Goal: Task Accomplishment & Management: Manage account settings

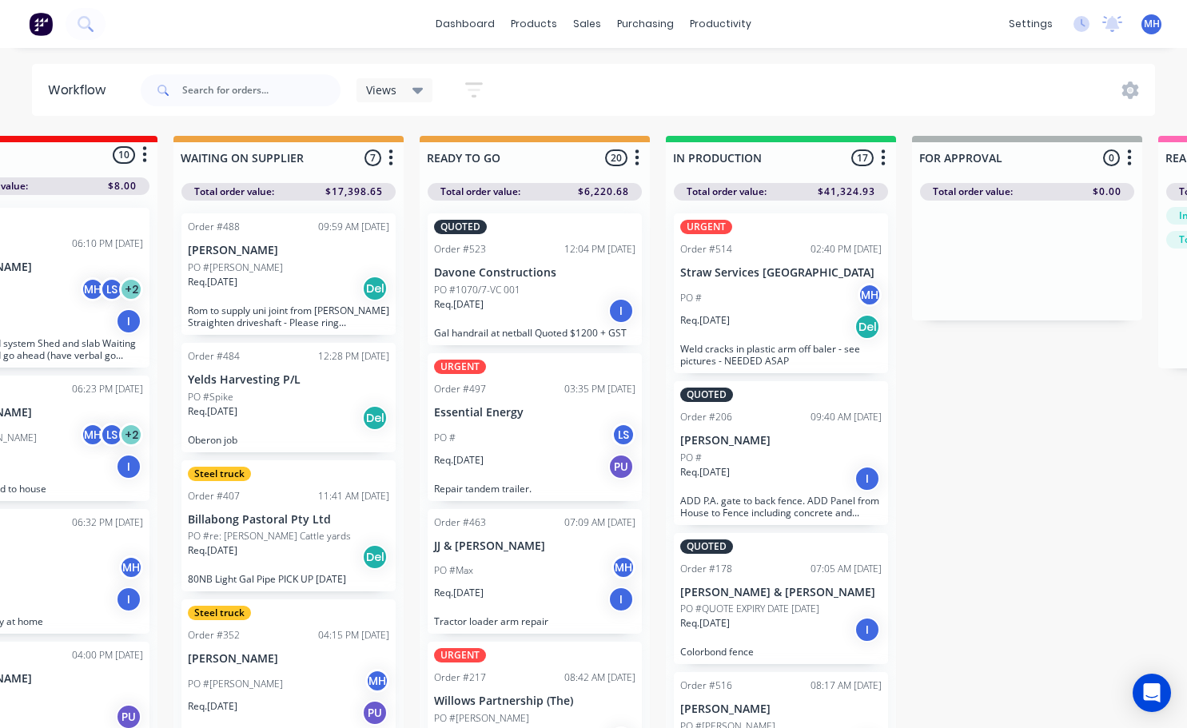
scroll to position [0, 355]
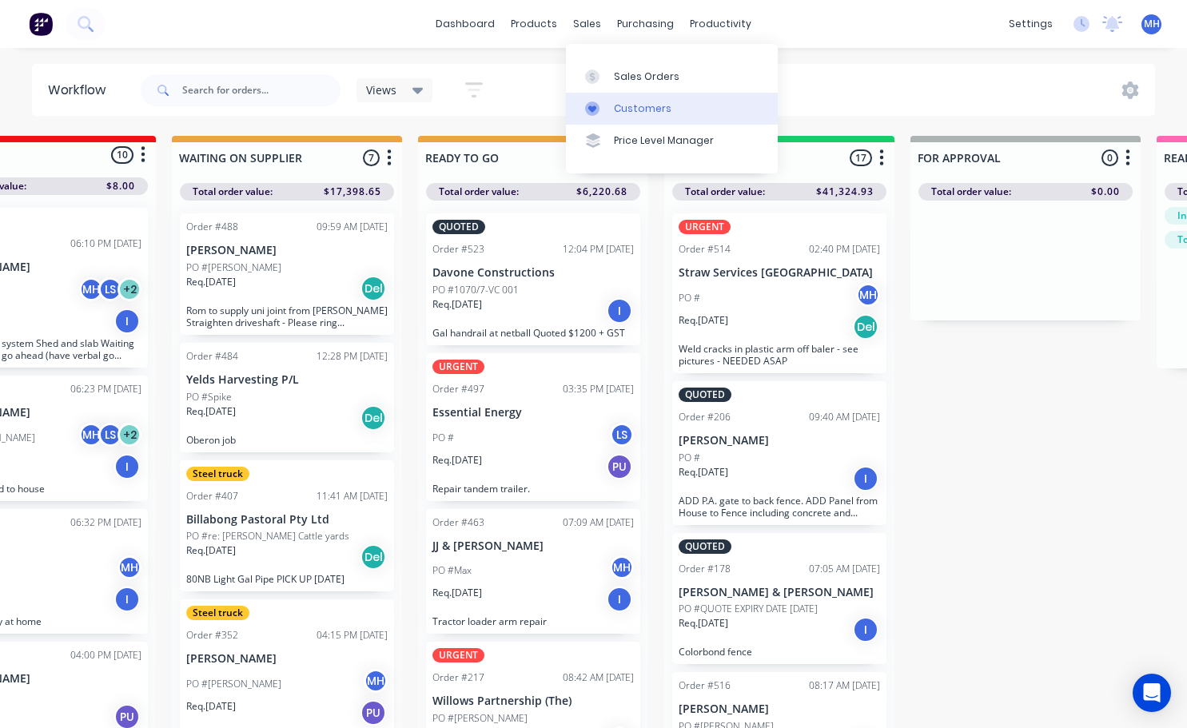
click at [637, 112] on div "Customers" at bounding box center [643, 109] width 58 height 14
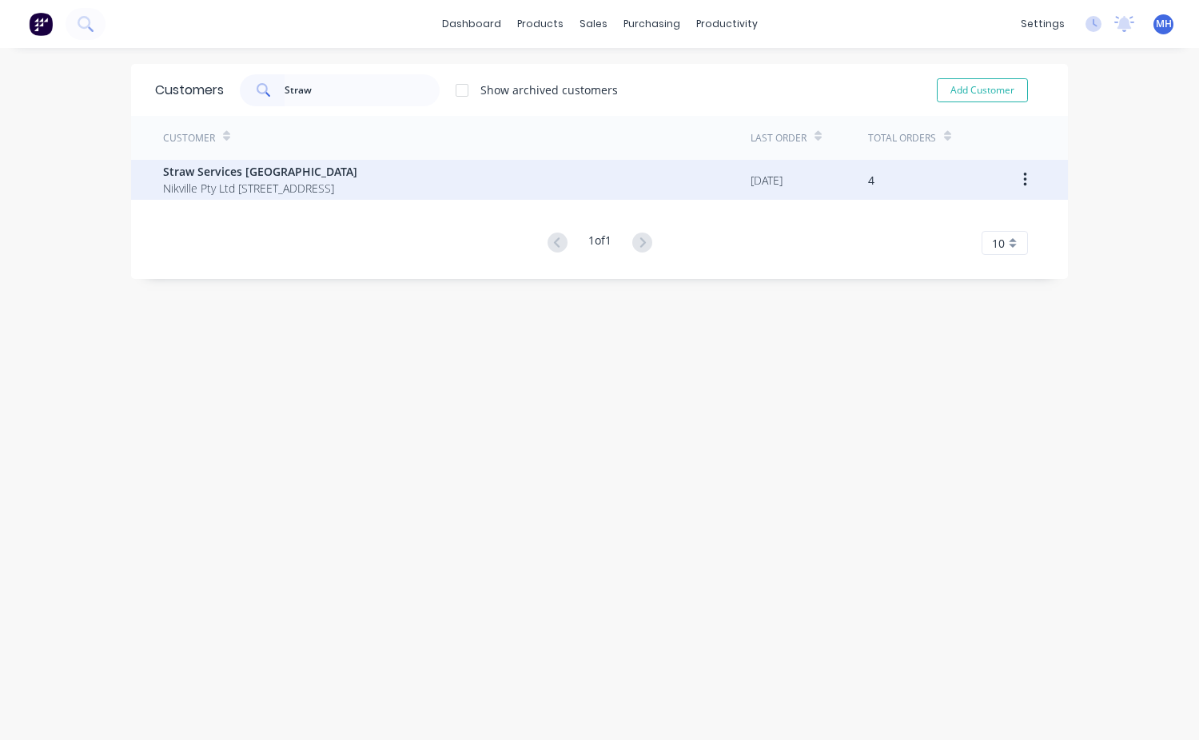
type input "Straw"
click at [237, 193] on span "Nikville Pty Ltd [STREET_ADDRESS]" at bounding box center [260, 188] width 194 height 17
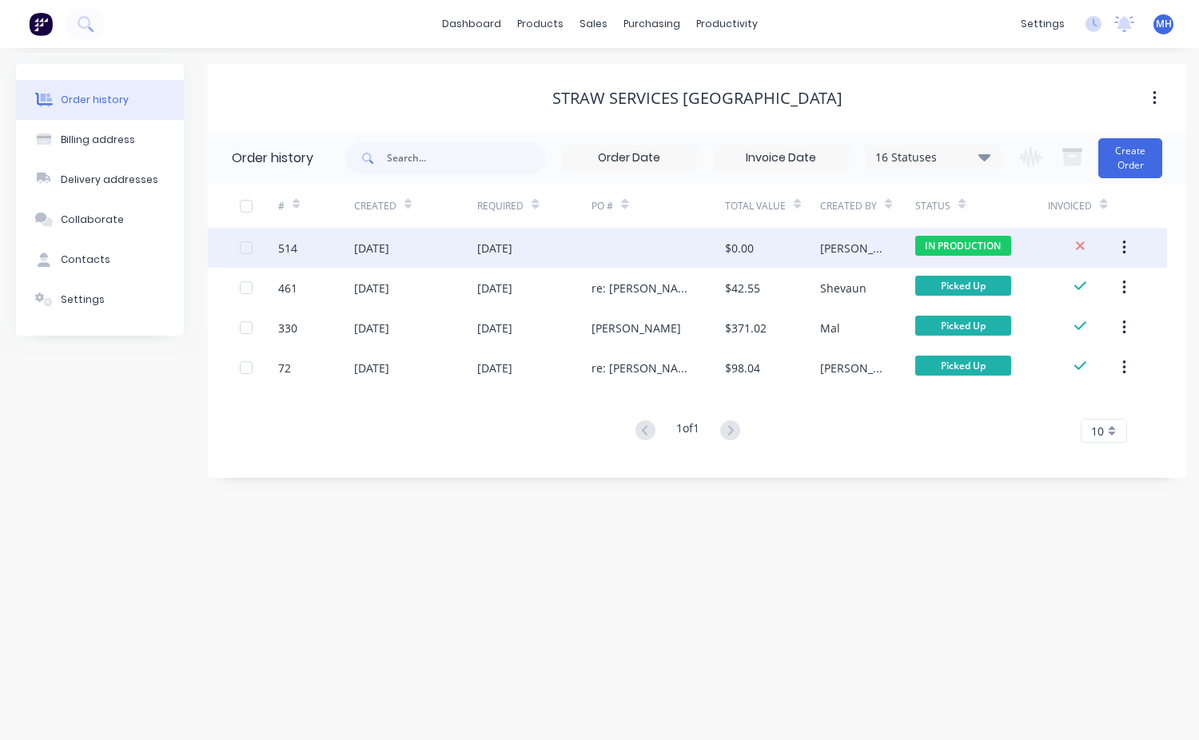
click at [677, 243] on div at bounding box center [659, 248] width 134 height 40
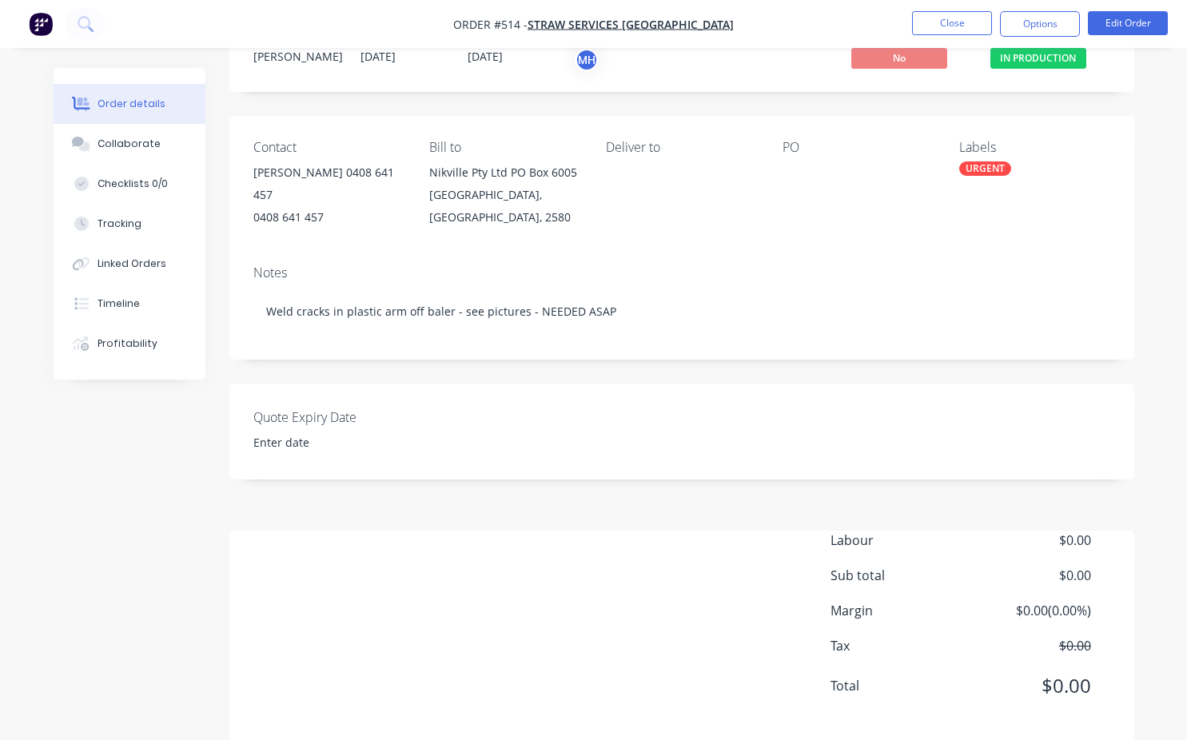
scroll to position [80, 0]
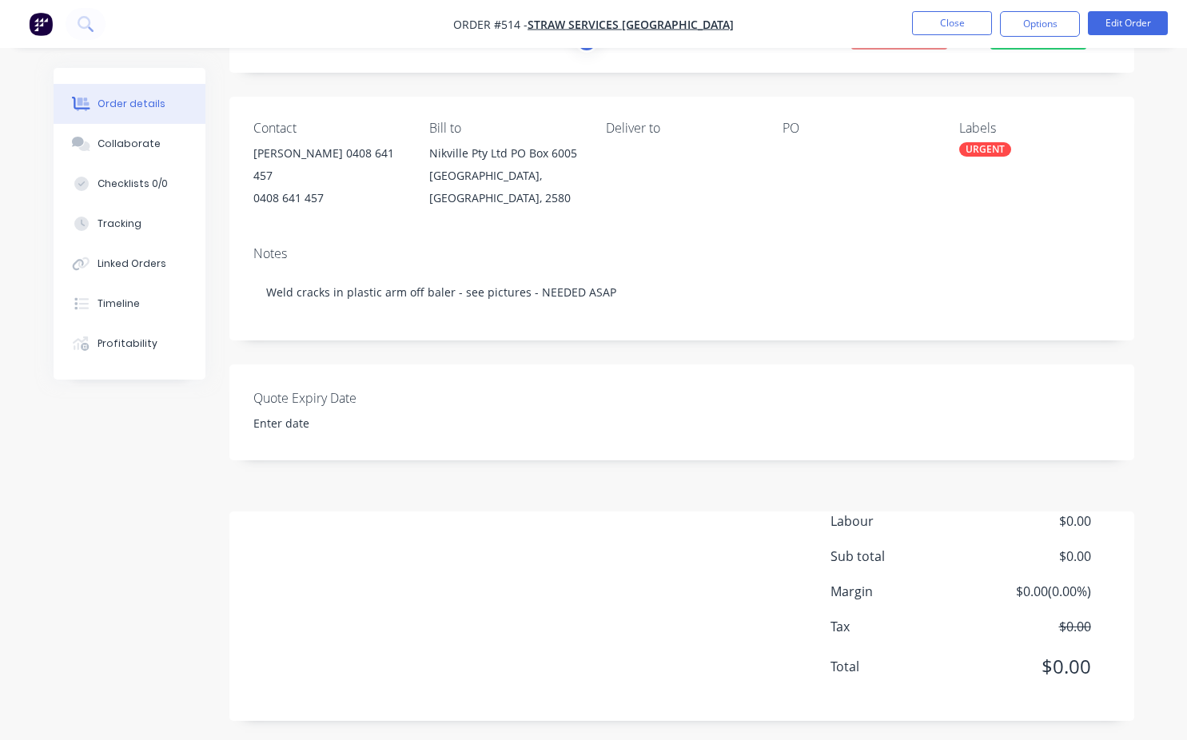
click at [971, 151] on div "URGENT" at bounding box center [985, 149] width 52 height 14
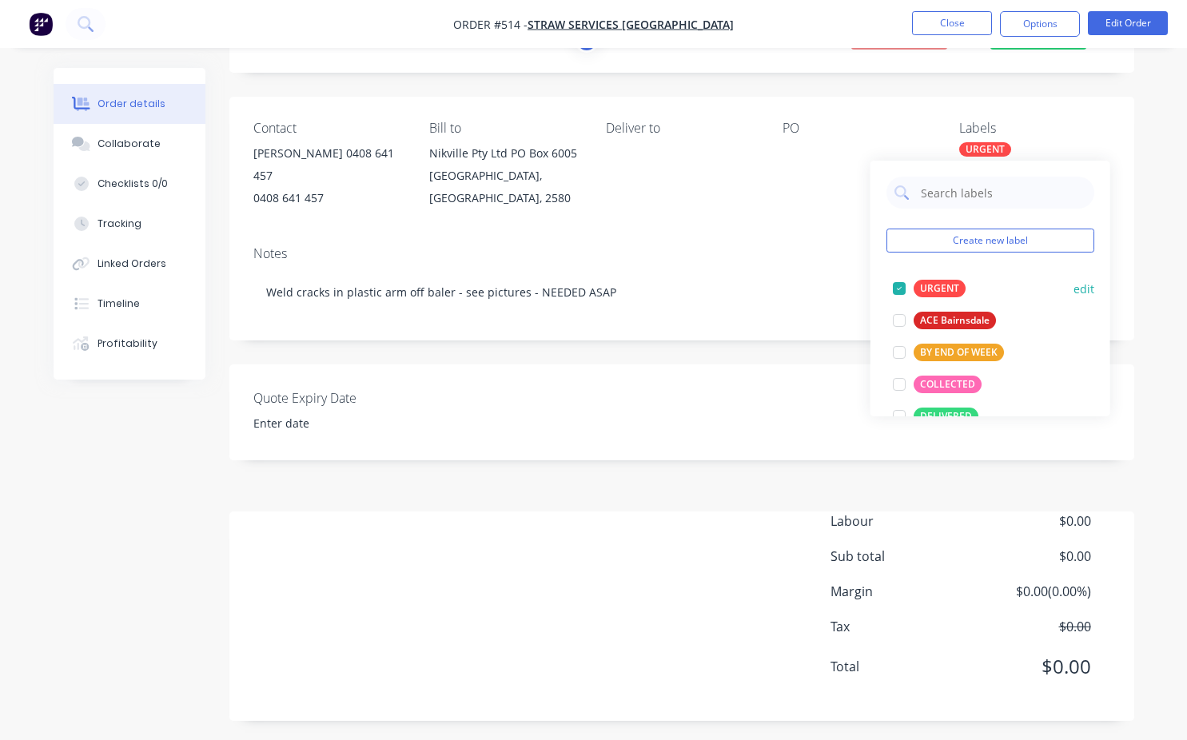
click at [894, 281] on div at bounding box center [899, 289] width 32 height 32
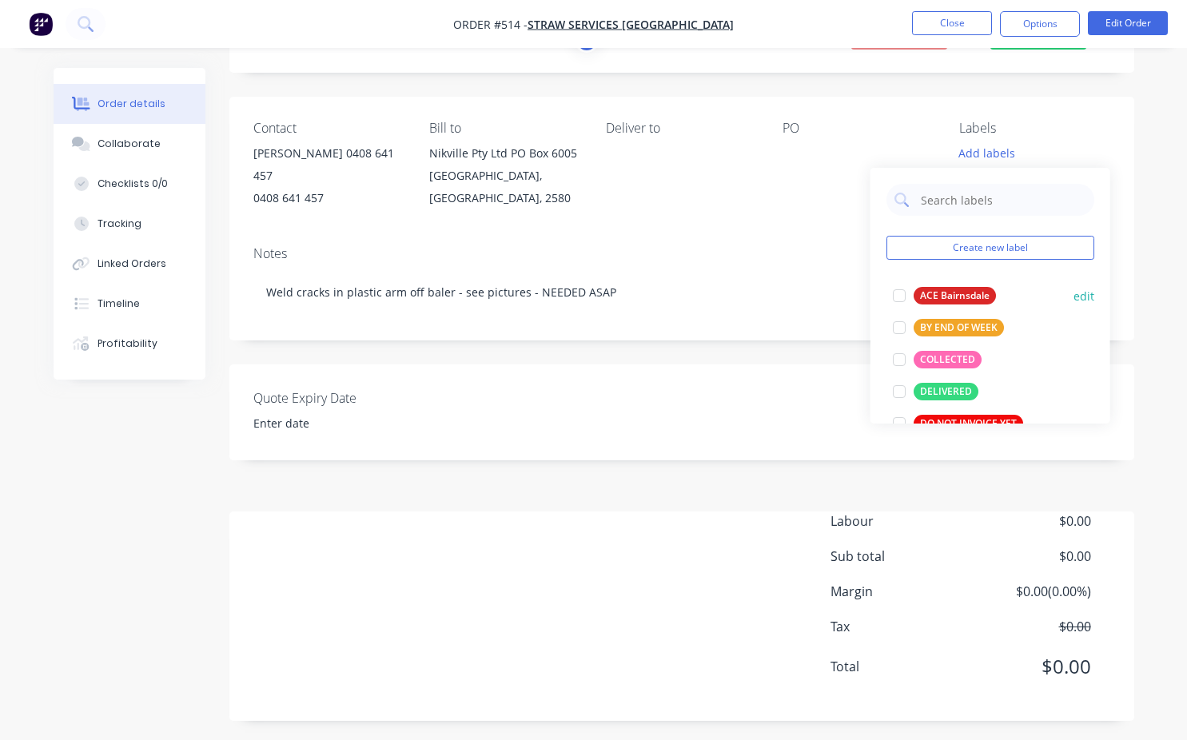
click at [894, 281] on div at bounding box center [899, 296] width 32 height 32
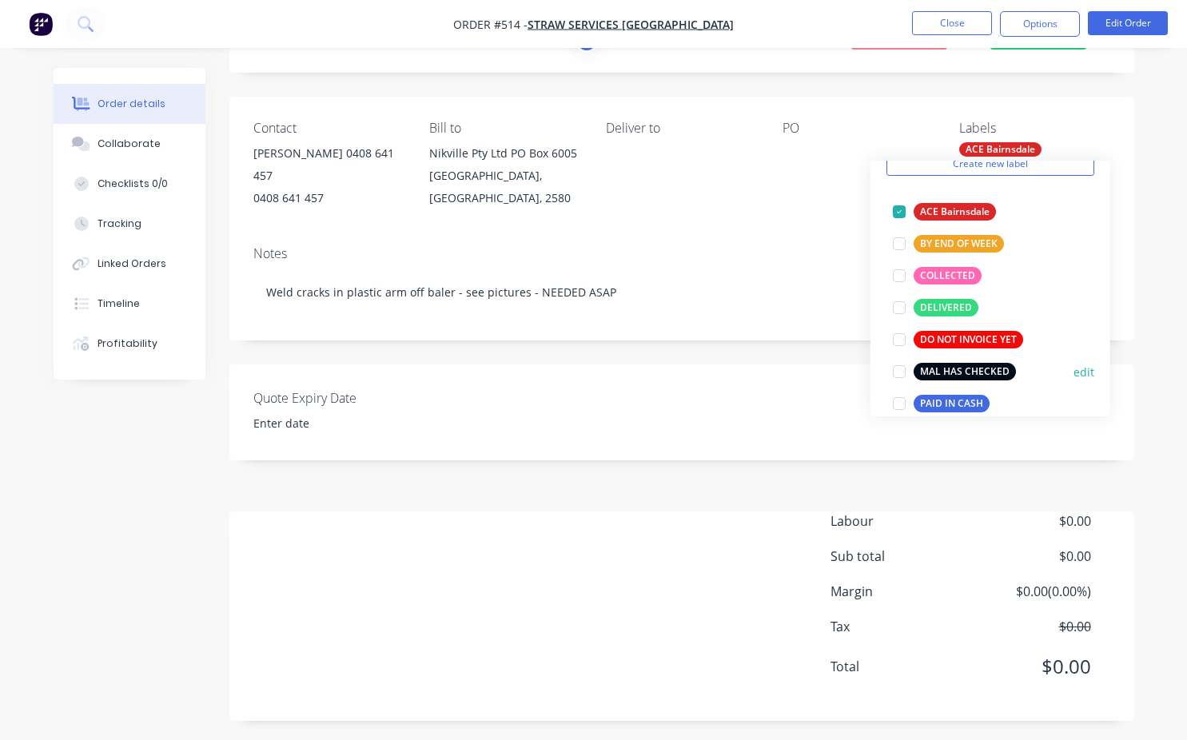
scroll to position [0, 0]
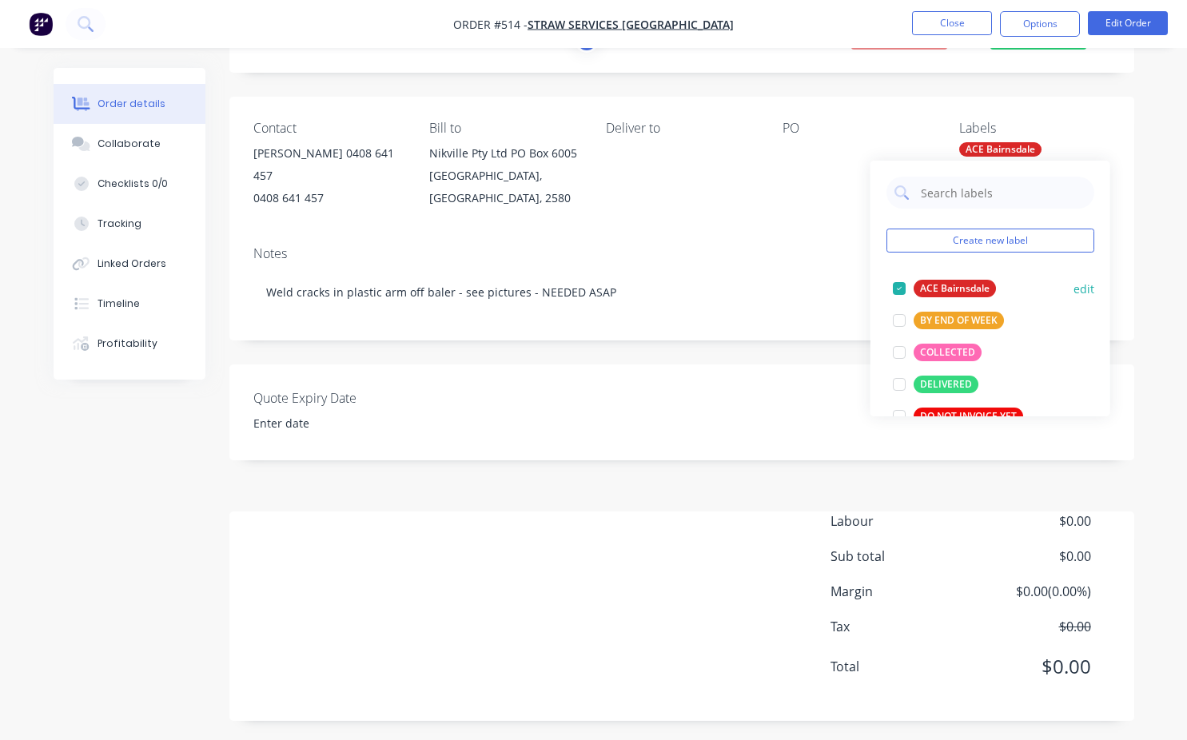
click at [891, 292] on div at bounding box center [899, 289] width 32 height 32
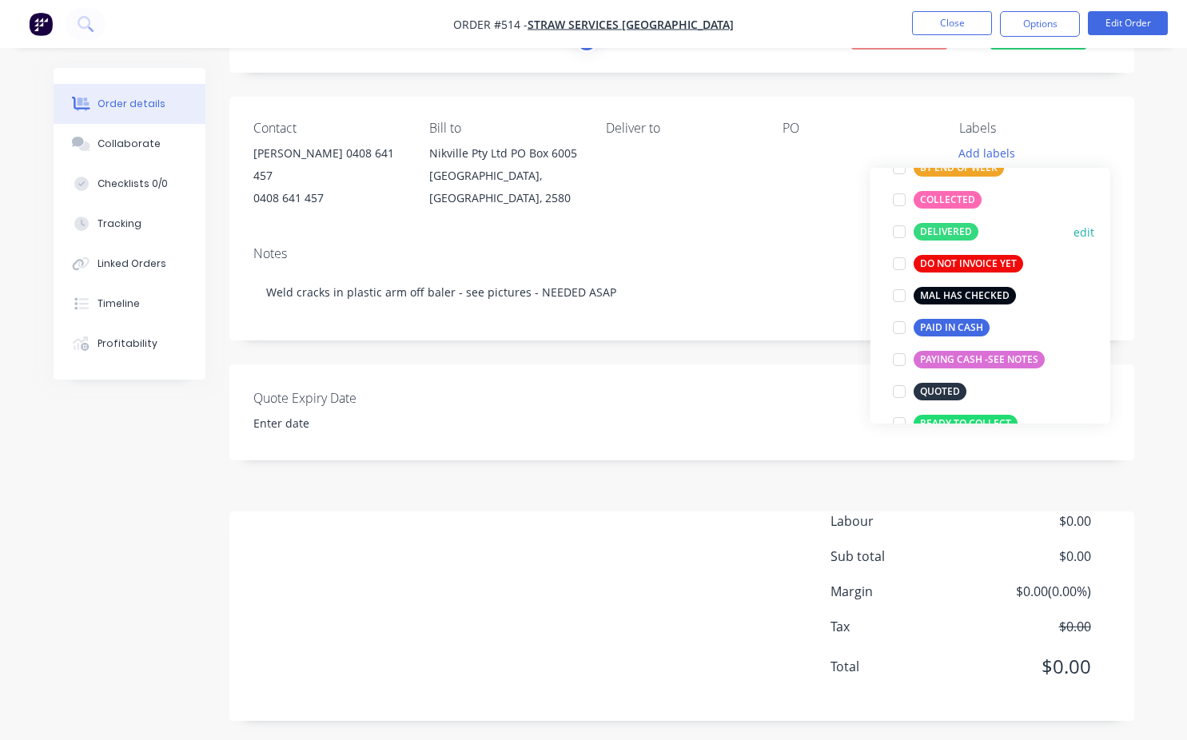
scroll to position [240, 0]
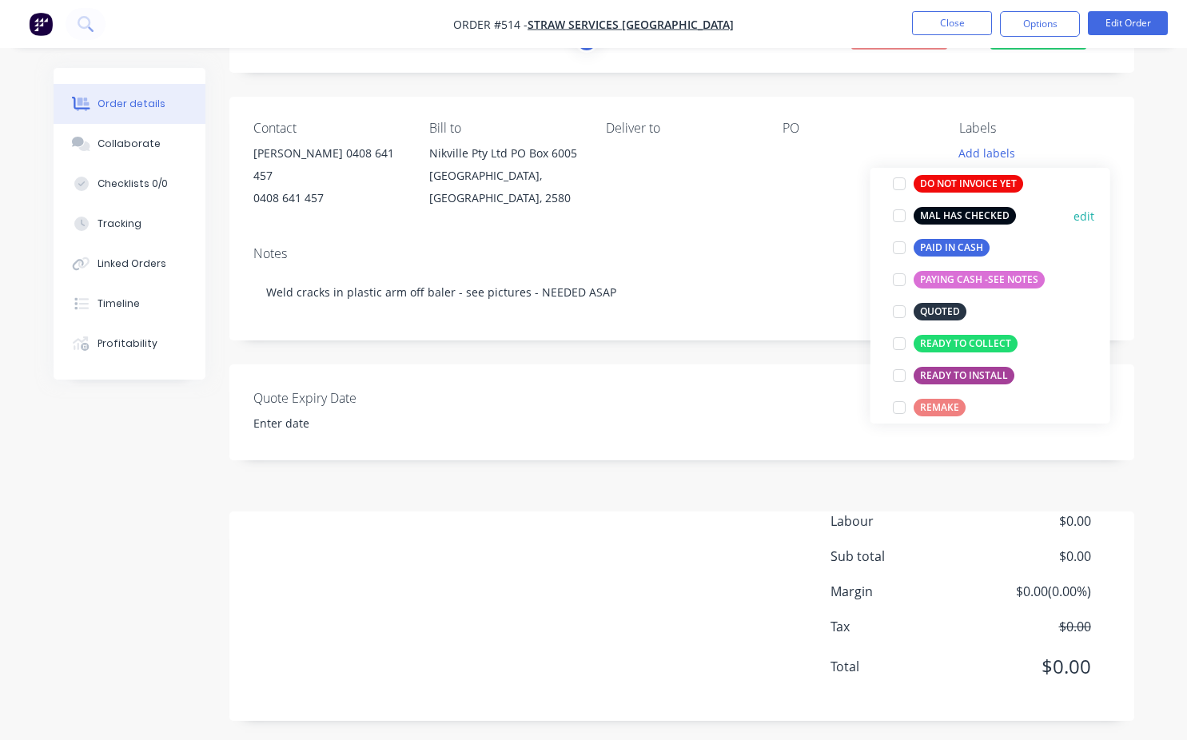
click at [905, 217] on div at bounding box center [899, 216] width 32 height 32
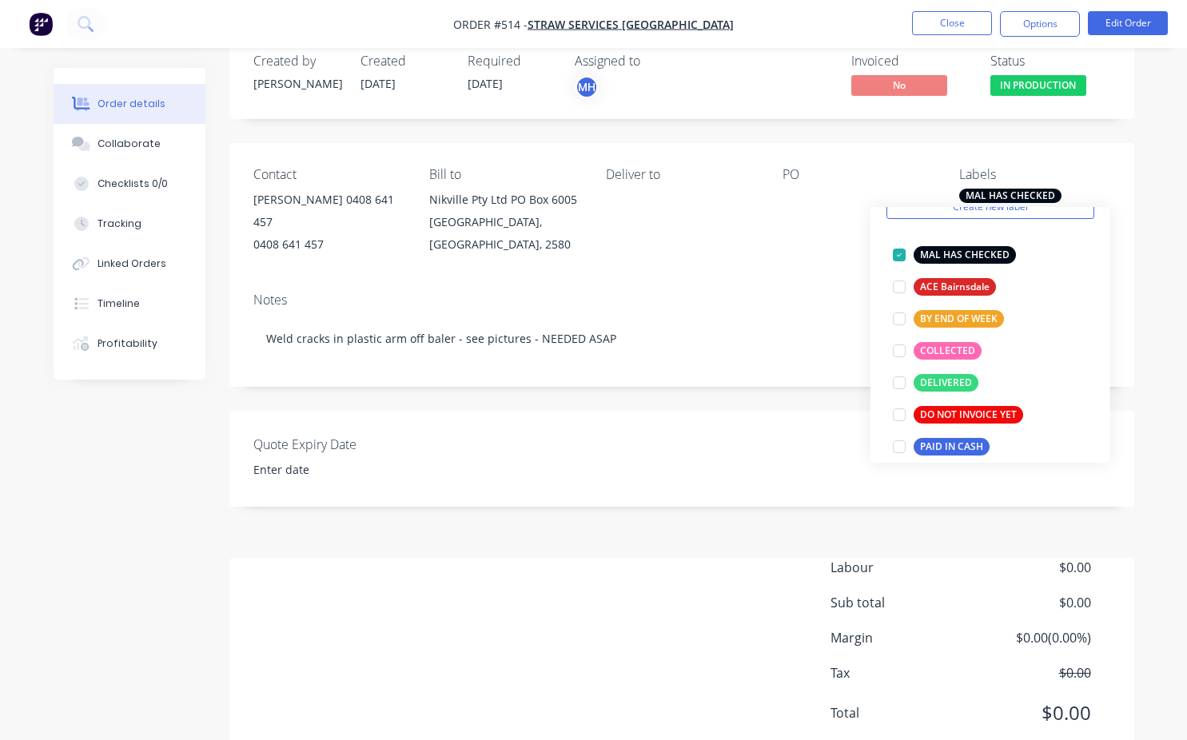
scroll to position [0, 0]
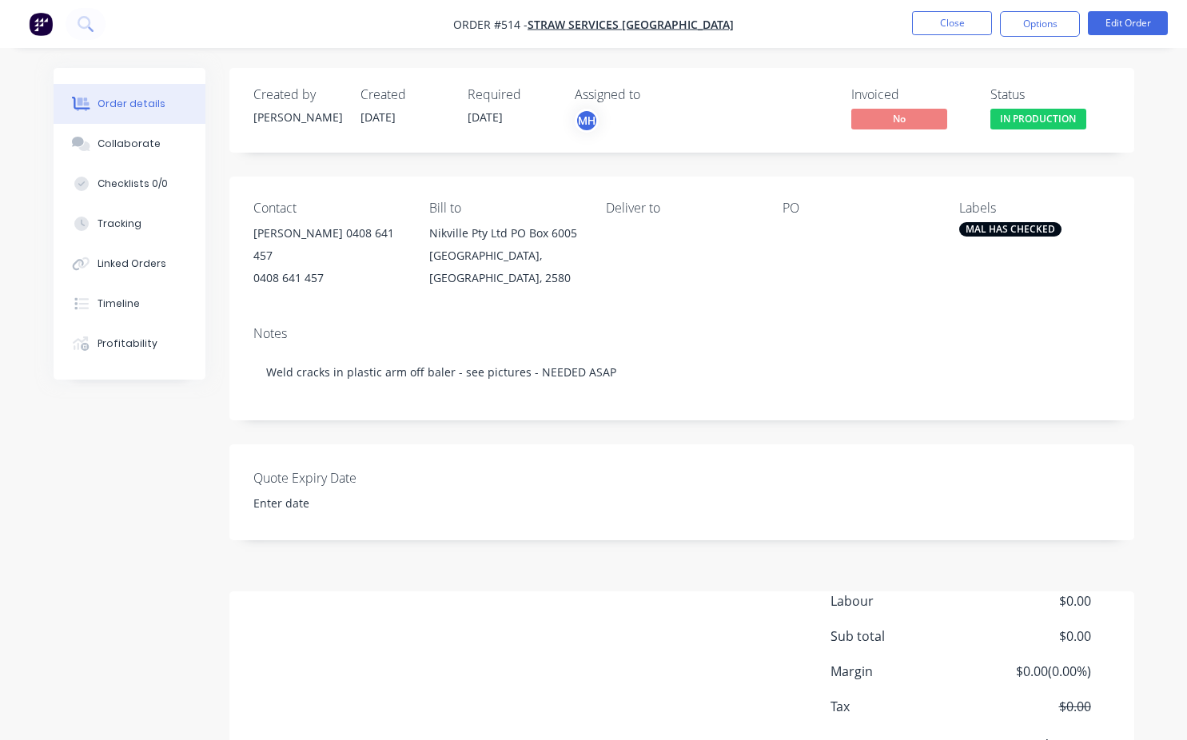
click at [799, 111] on div "Invoiced No Status IN PRODUCTION" at bounding box center [923, 110] width 376 height 46
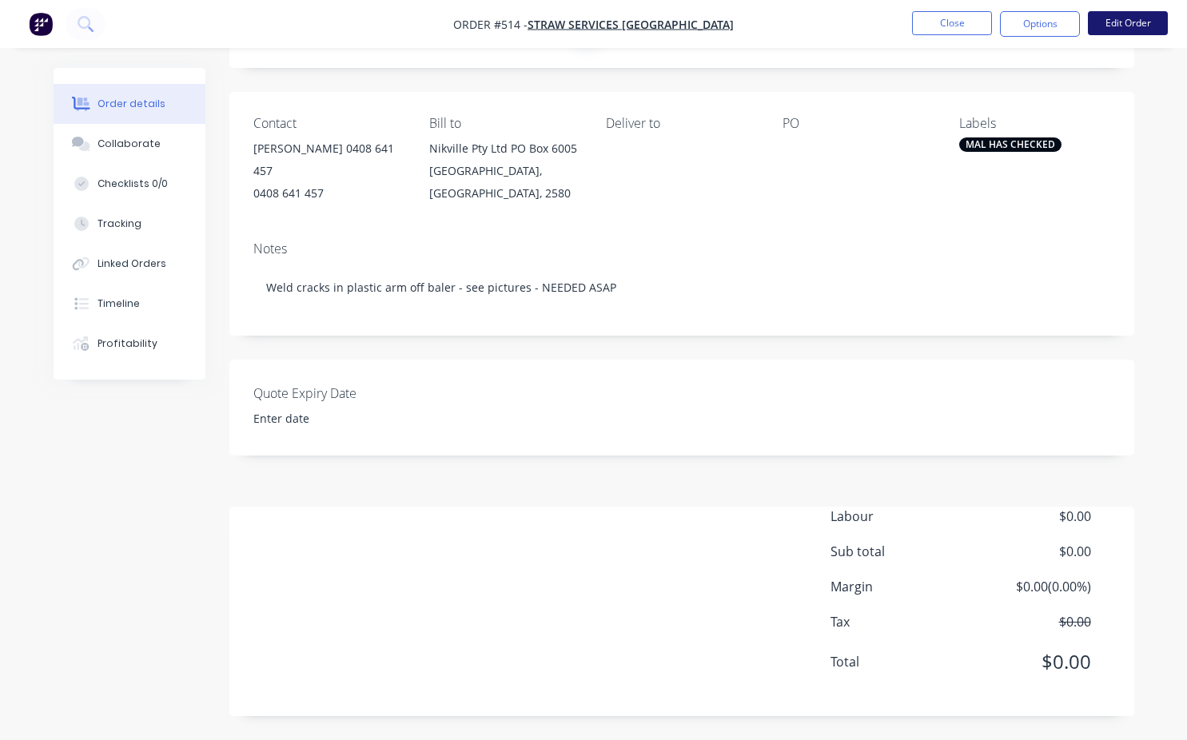
click at [1146, 20] on button "Edit Order" at bounding box center [1128, 23] width 80 height 24
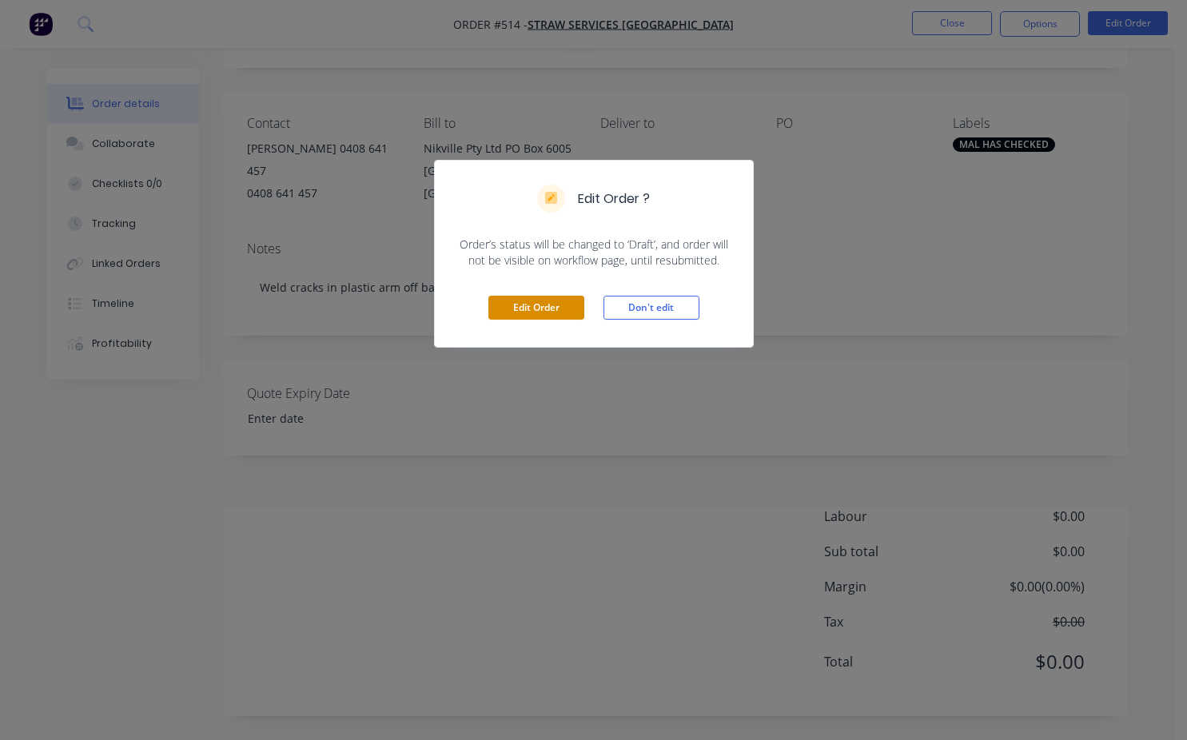
click at [537, 305] on button "Edit Order" at bounding box center [536, 308] width 96 height 24
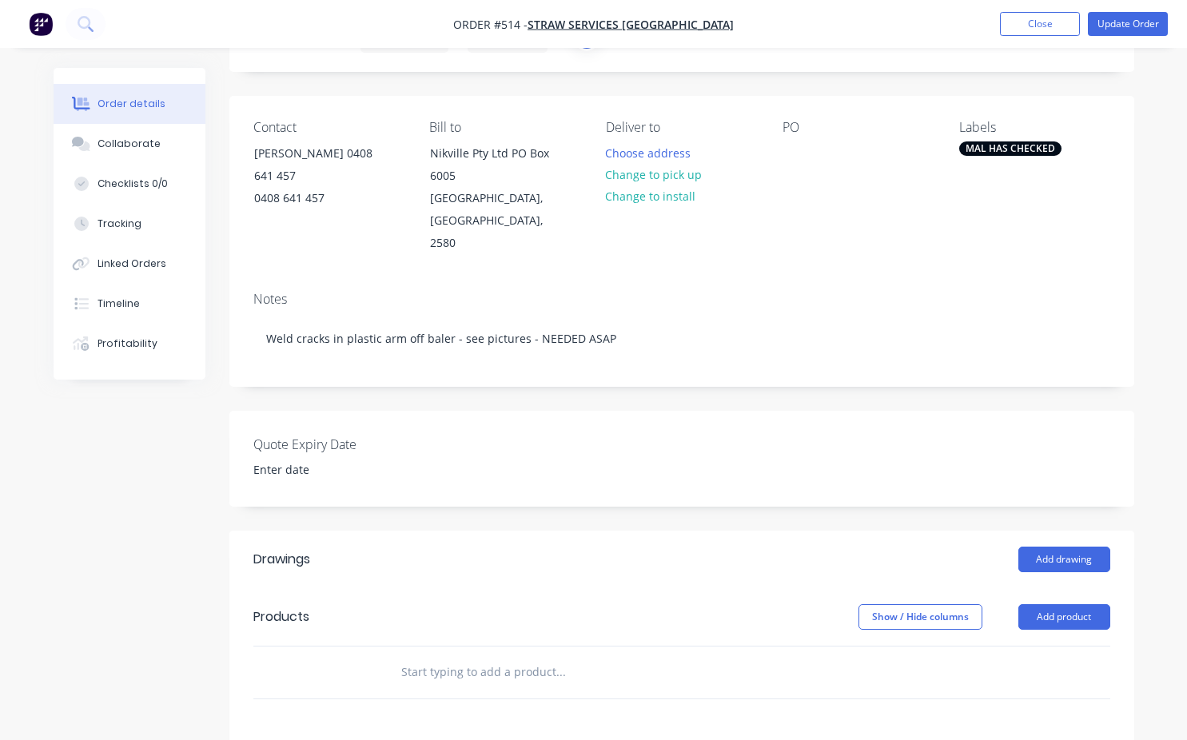
scroll to position [160, 0]
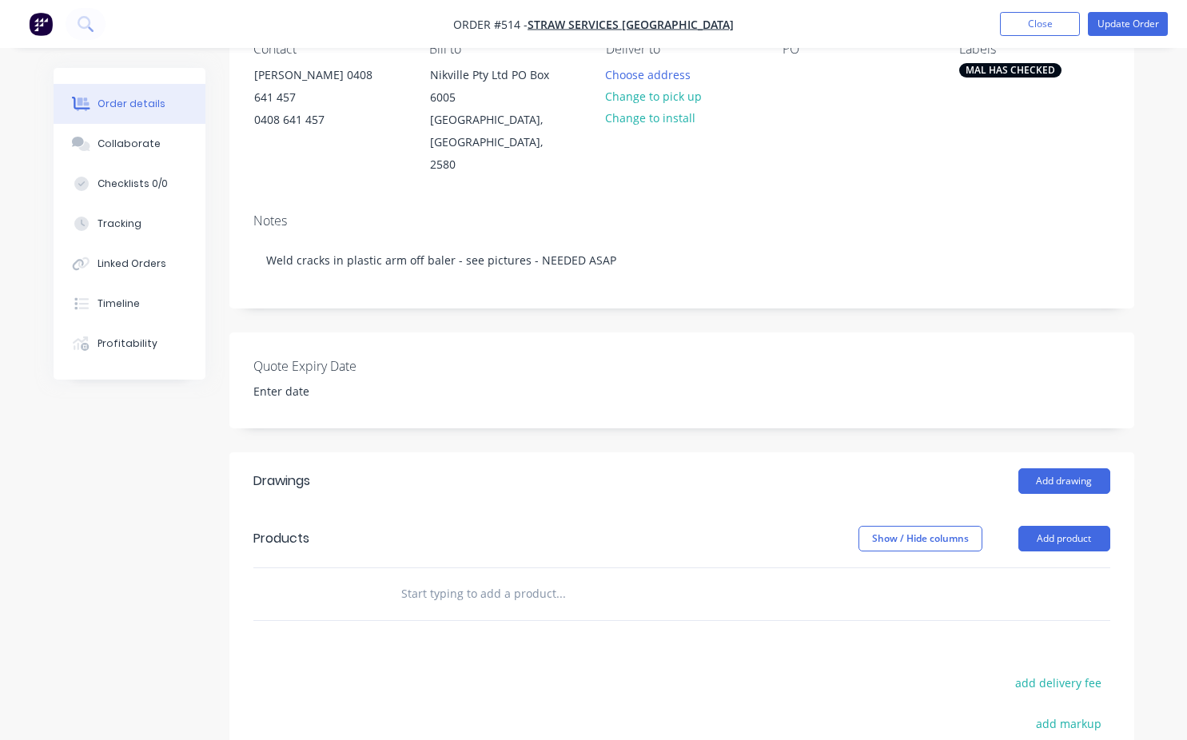
click at [441, 578] on input "text" at bounding box center [561, 594] width 320 height 32
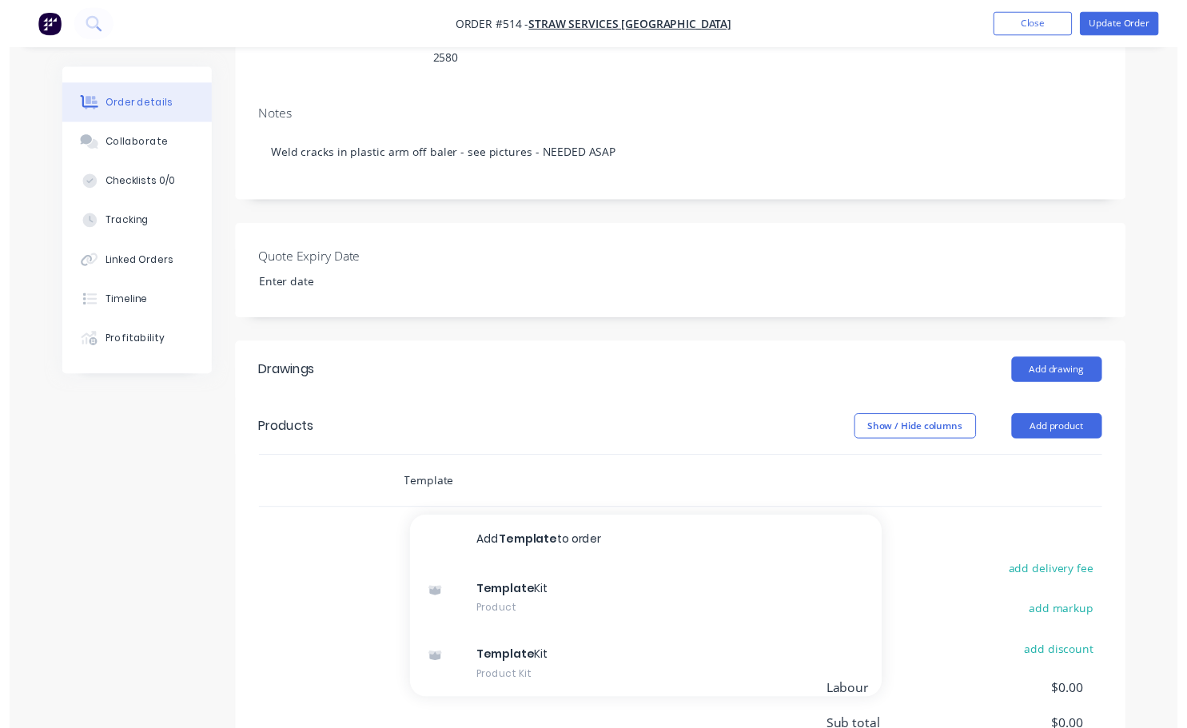
scroll to position [320, 0]
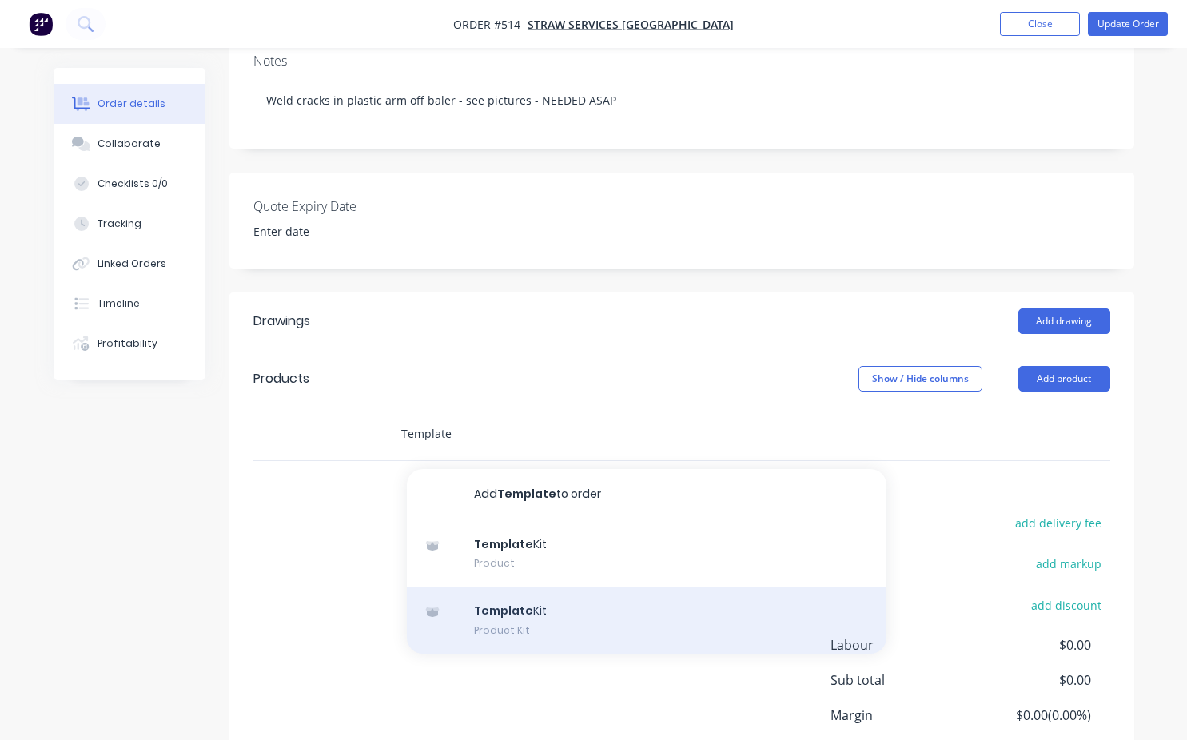
type input "Template"
click at [527, 615] on div "Template Kit Product Kit" at bounding box center [647, 620] width 480 height 67
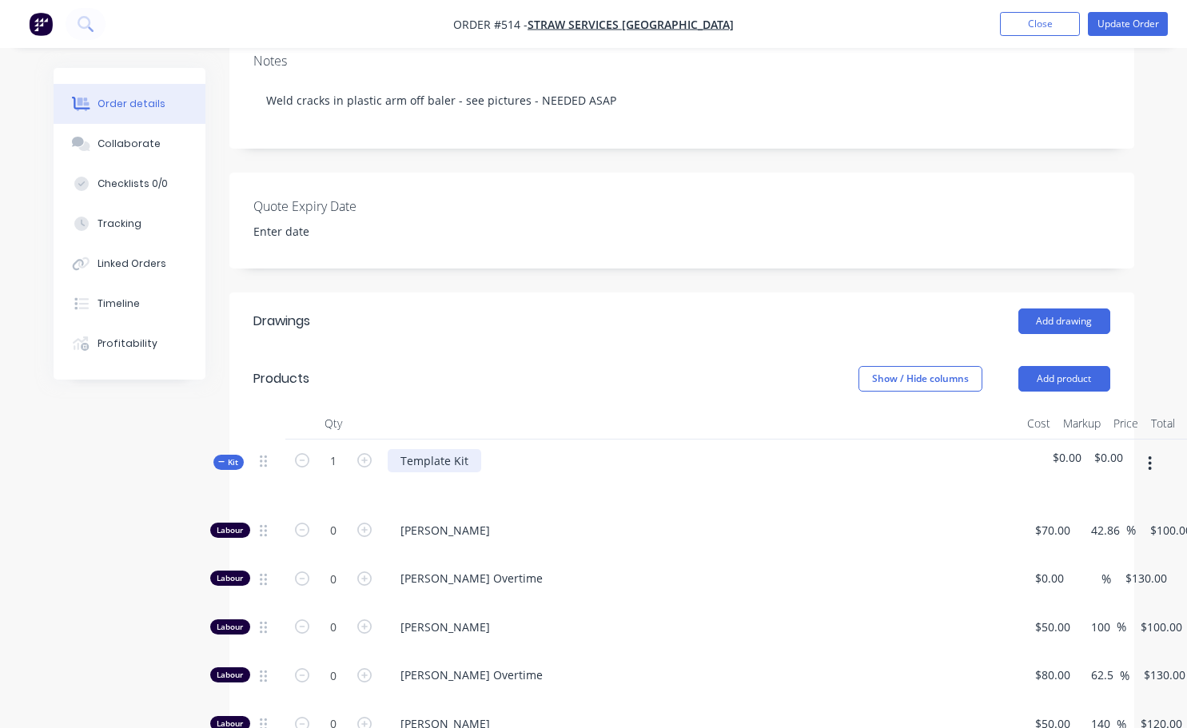
click at [479, 442] on div "Template Kit" at bounding box center [701, 475] width 640 height 70
click at [468, 449] on div "Weld arm off baler" at bounding box center [451, 460] width 126 height 23
click at [430, 449] on div "Weld arm off baler" at bounding box center [451, 460] width 126 height 23
click at [577, 449] on div "Weld cracked cutter arm off baler" at bounding box center [491, 460] width 206 height 23
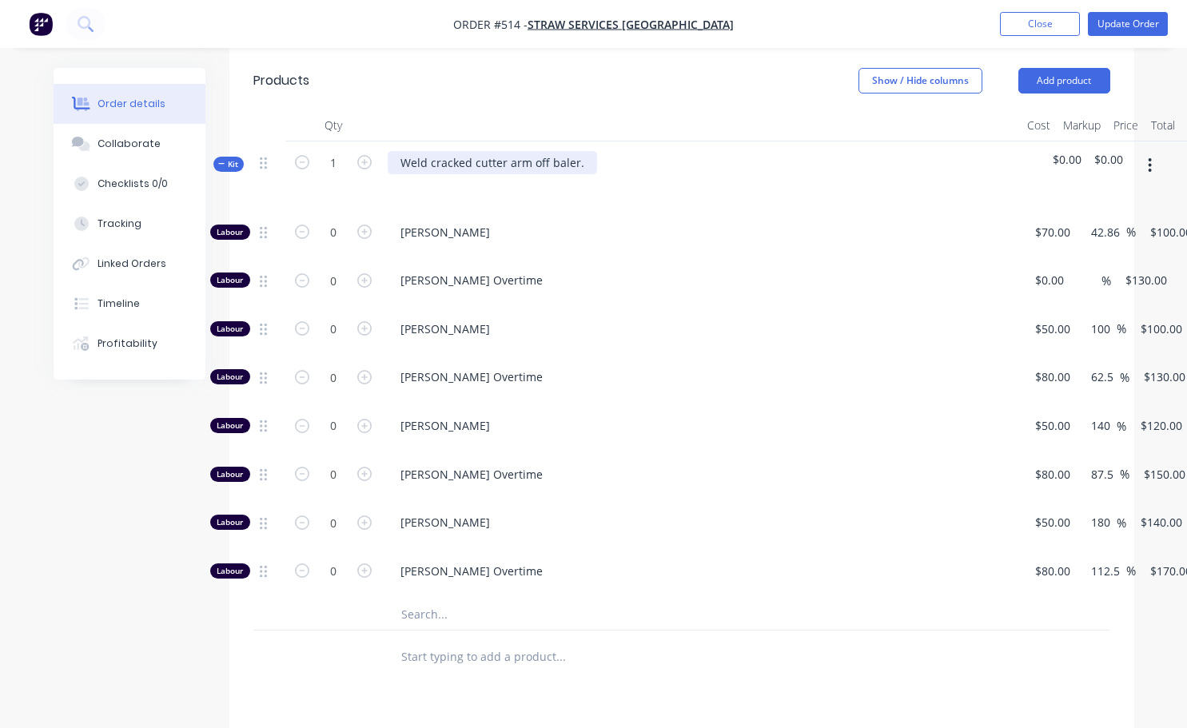
scroll to position [640, 0]
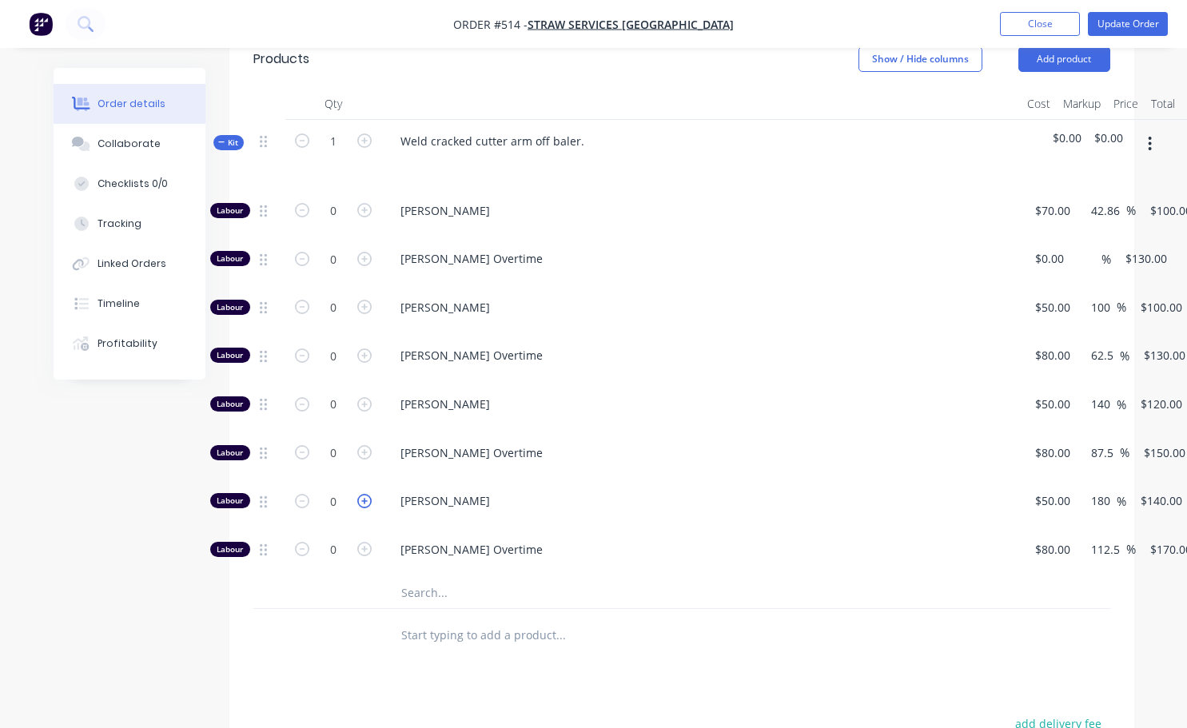
click at [369, 494] on icon "button" at bounding box center [364, 501] width 14 height 14
type input "1"
type input "$140.00"
click at [1150, 21] on button "Update Order" at bounding box center [1128, 24] width 80 height 24
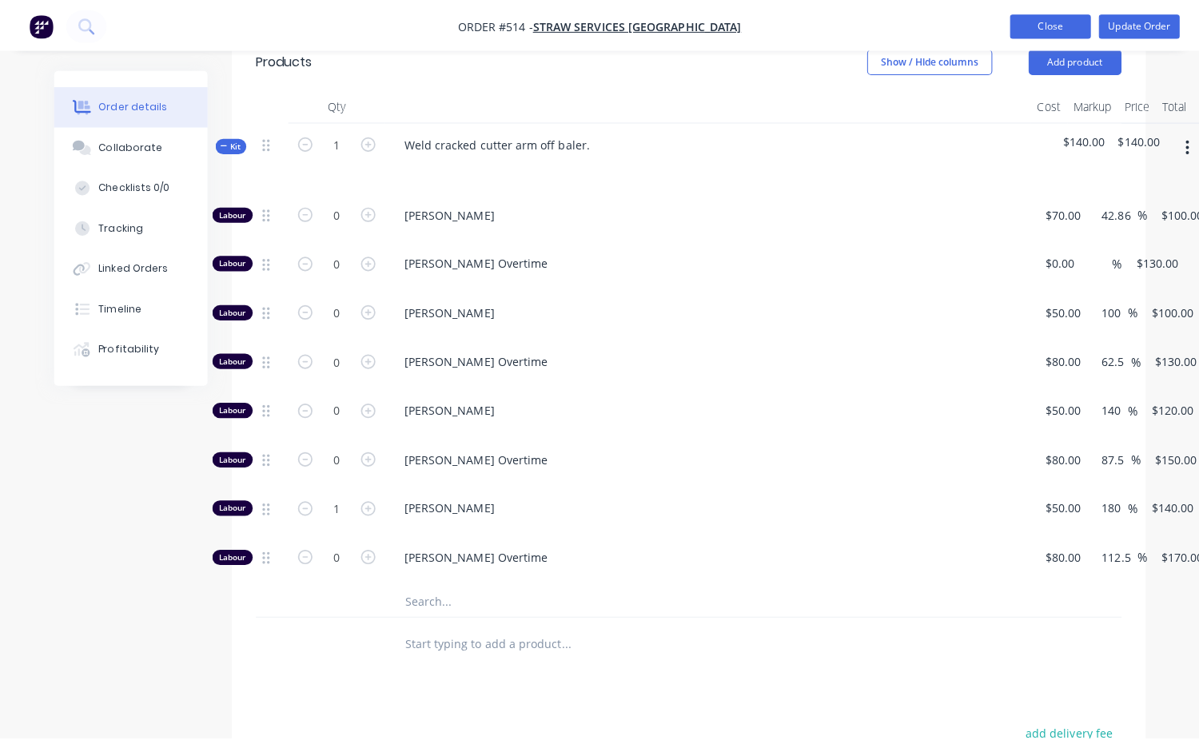
scroll to position [0, 0]
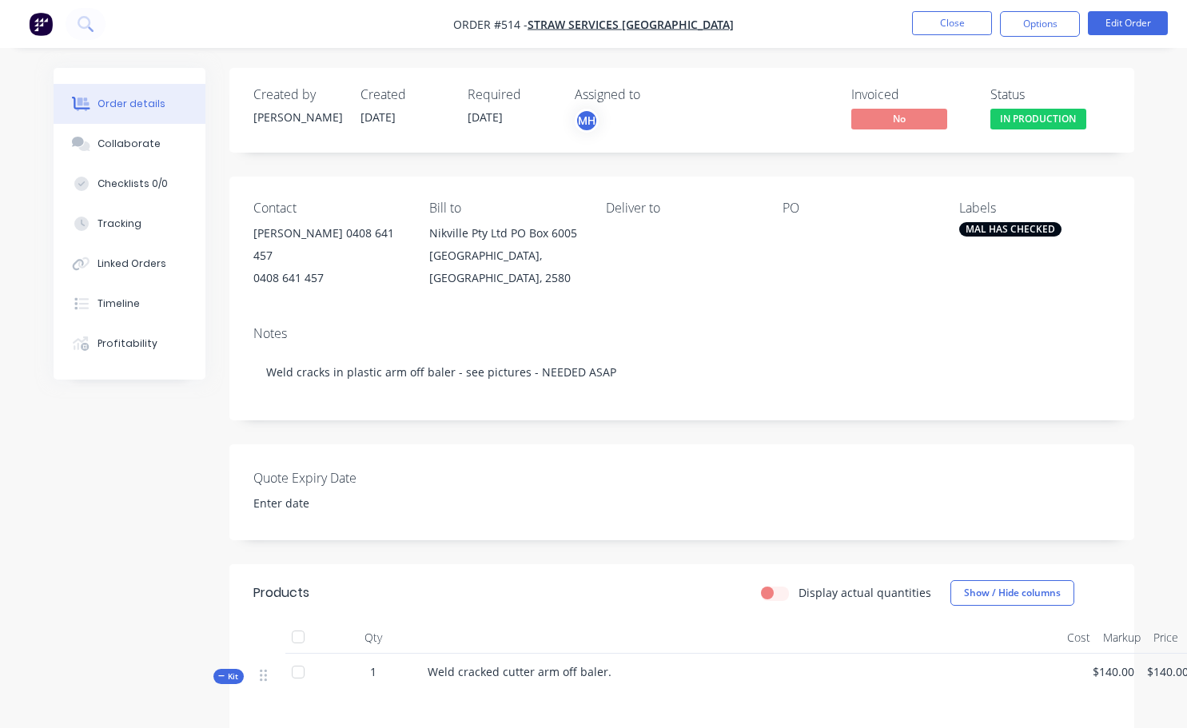
click at [1034, 118] on span "IN PRODUCTION" at bounding box center [1039, 119] width 96 height 20
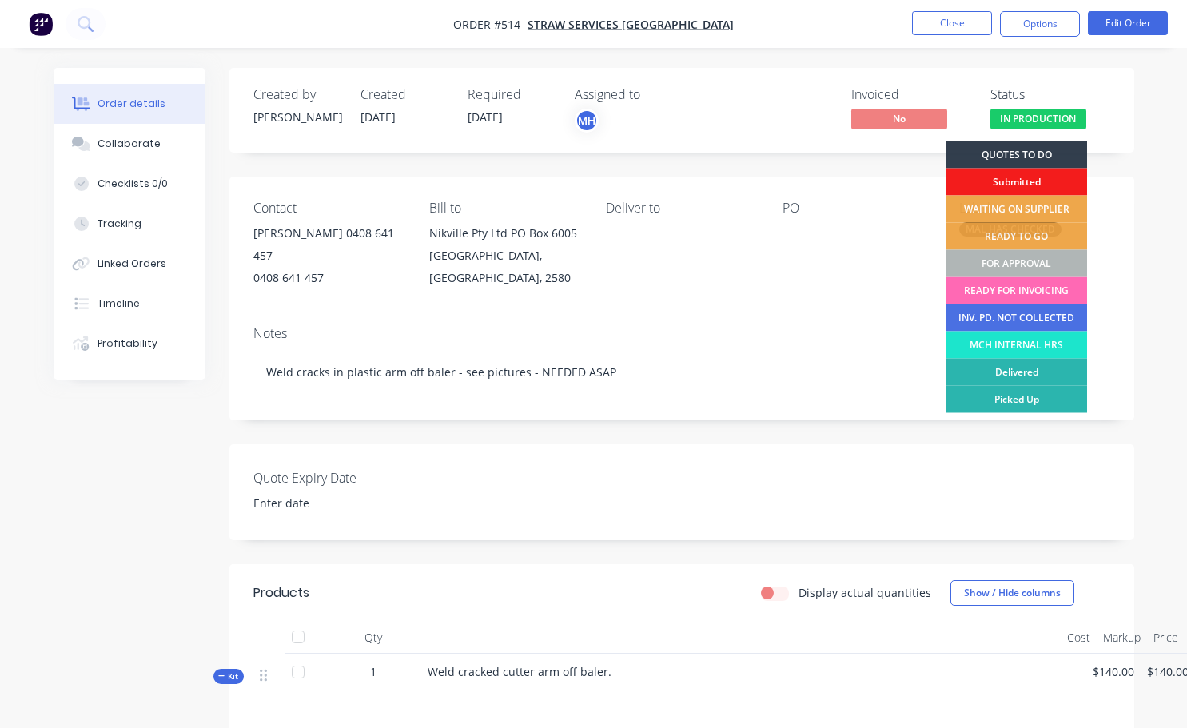
click at [1020, 285] on div "READY FOR INVOICING" at bounding box center [1017, 290] width 142 height 27
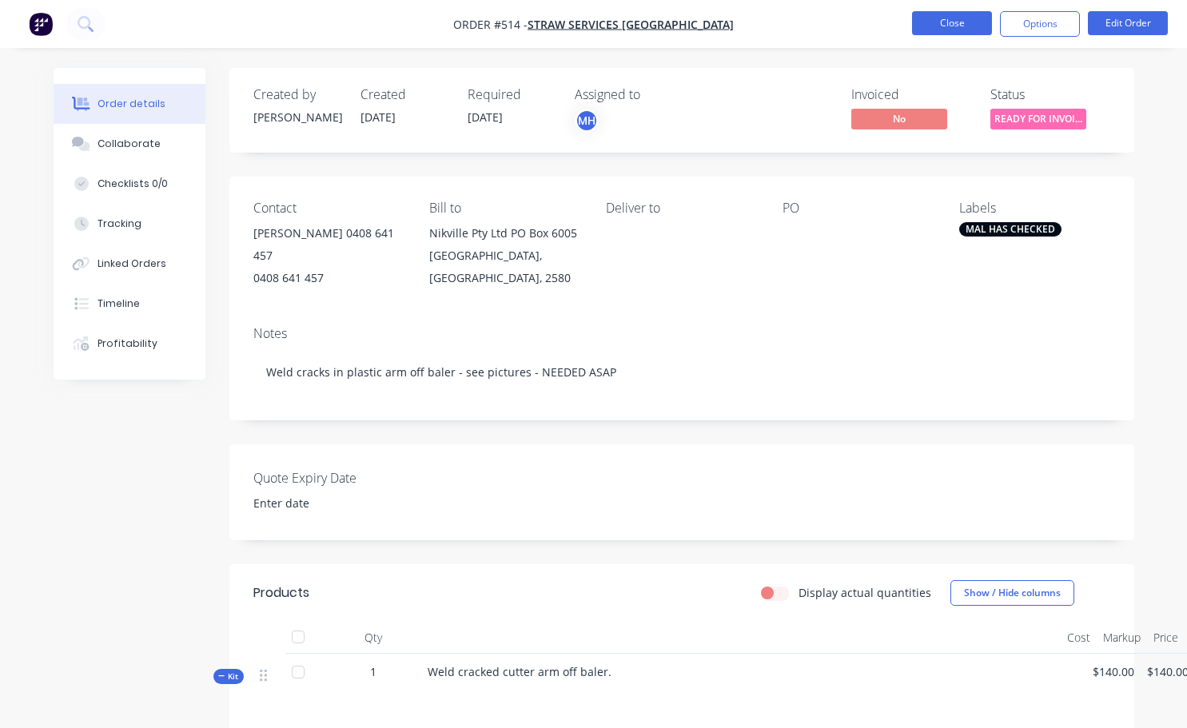
click at [978, 28] on button "Close" at bounding box center [952, 23] width 80 height 24
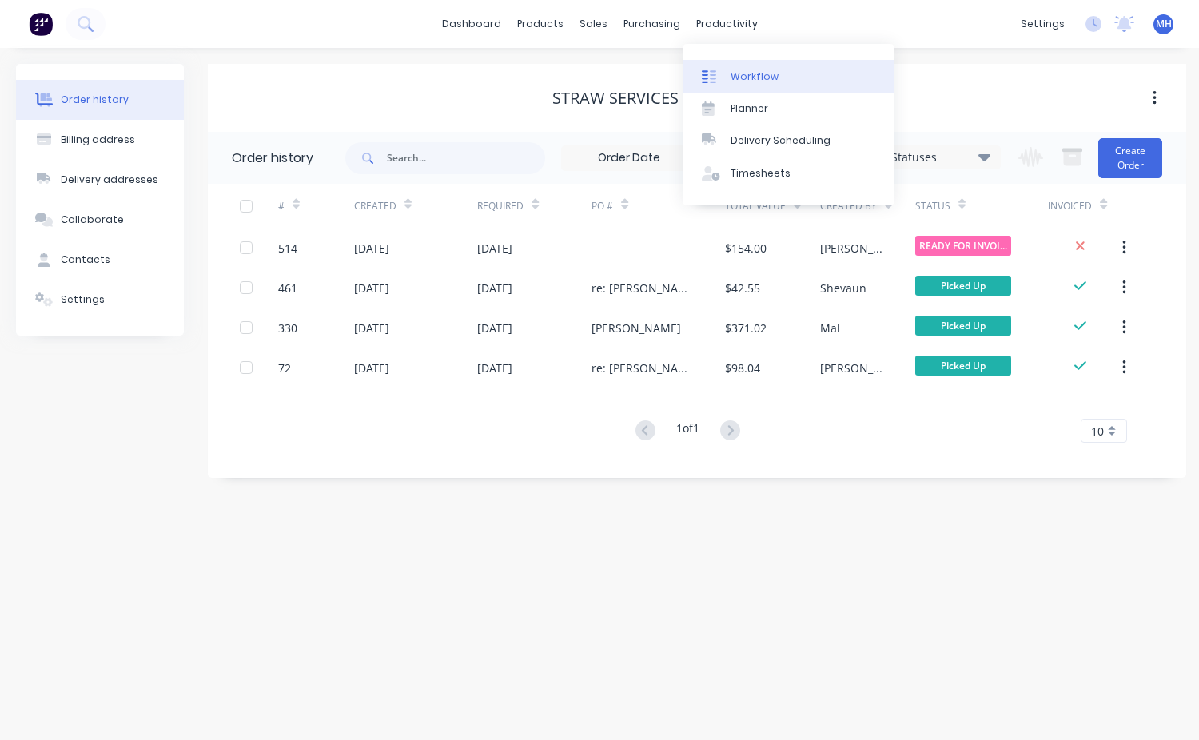
click at [766, 82] on div "Workflow" at bounding box center [755, 77] width 48 height 14
